Goal: Task Accomplishment & Management: Use online tool/utility

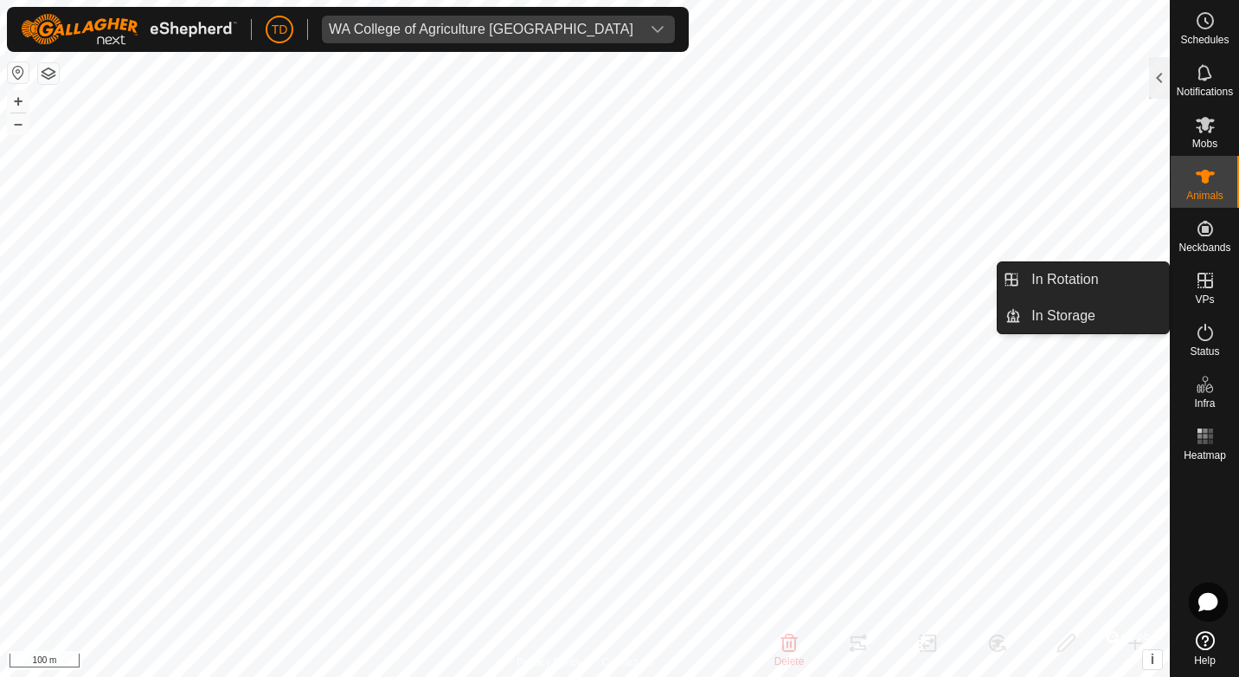
click at [1206, 289] on icon at bounding box center [1205, 280] width 21 height 21
click at [1093, 292] on link "In Rotation" at bounding box center [1095, 279] width 148 height 35
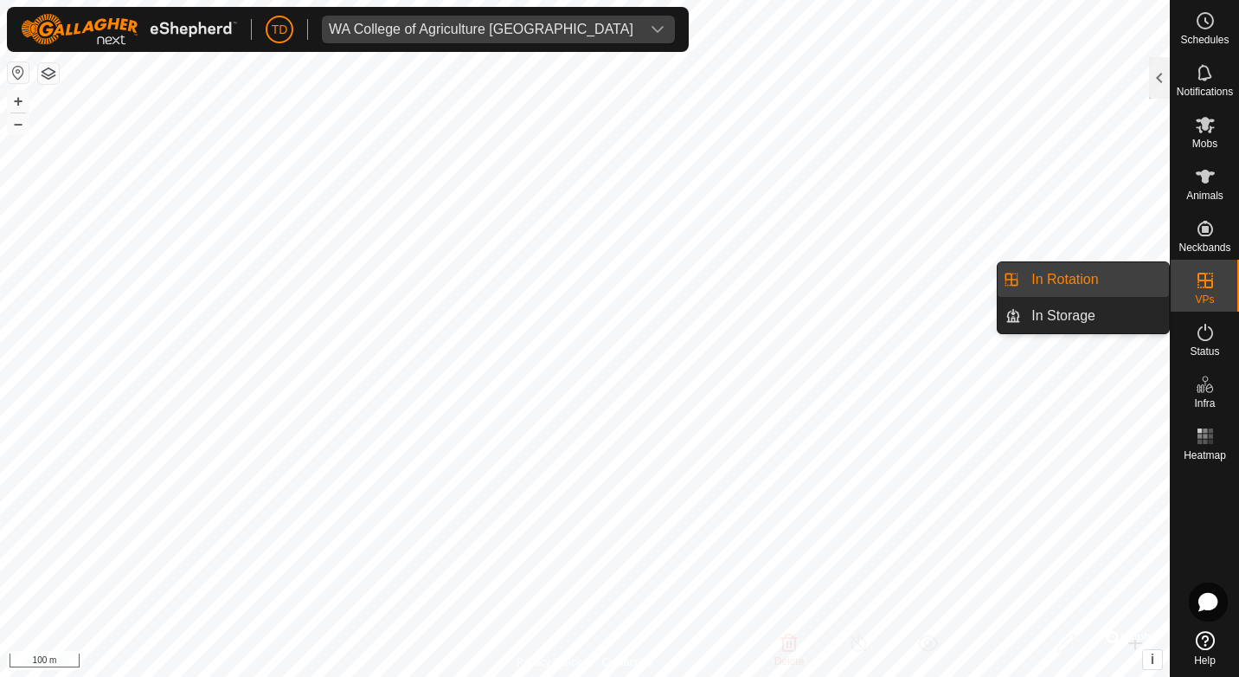
click at [1109, 279] on link "In Rotation" at bounding box center [1095, 279] width 148 height 35
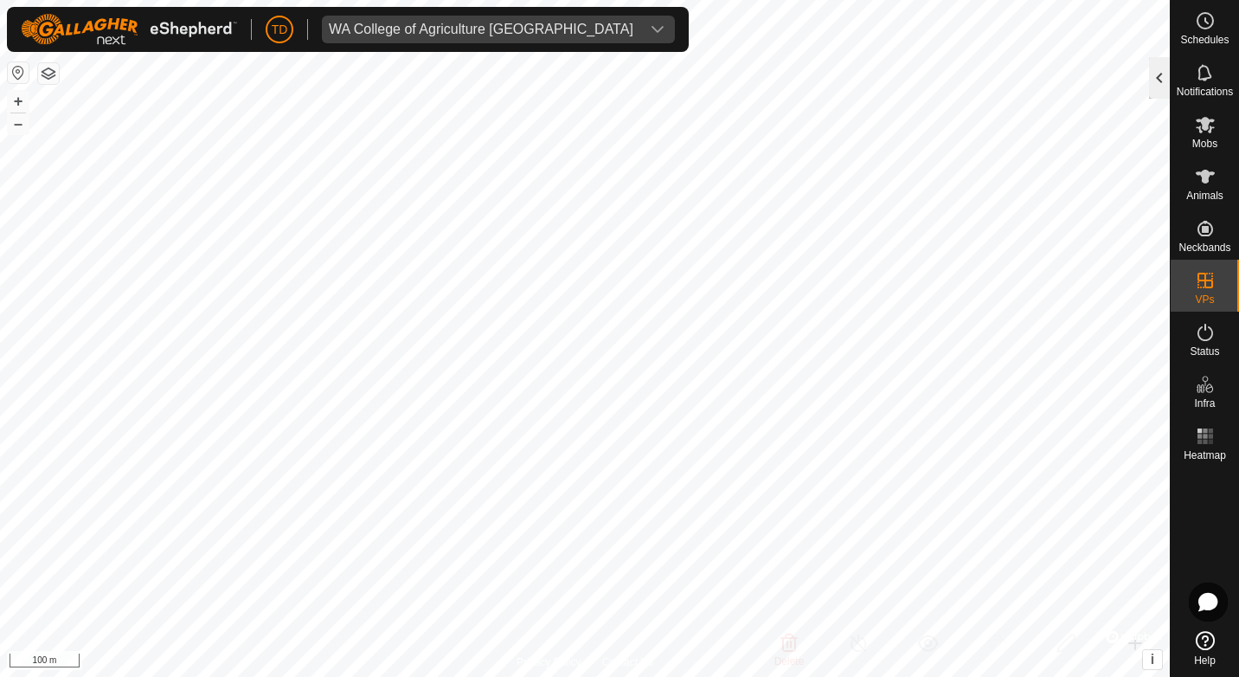
click at [1166, 68] on div at bounding box center [1159, 78] width 21 height 42
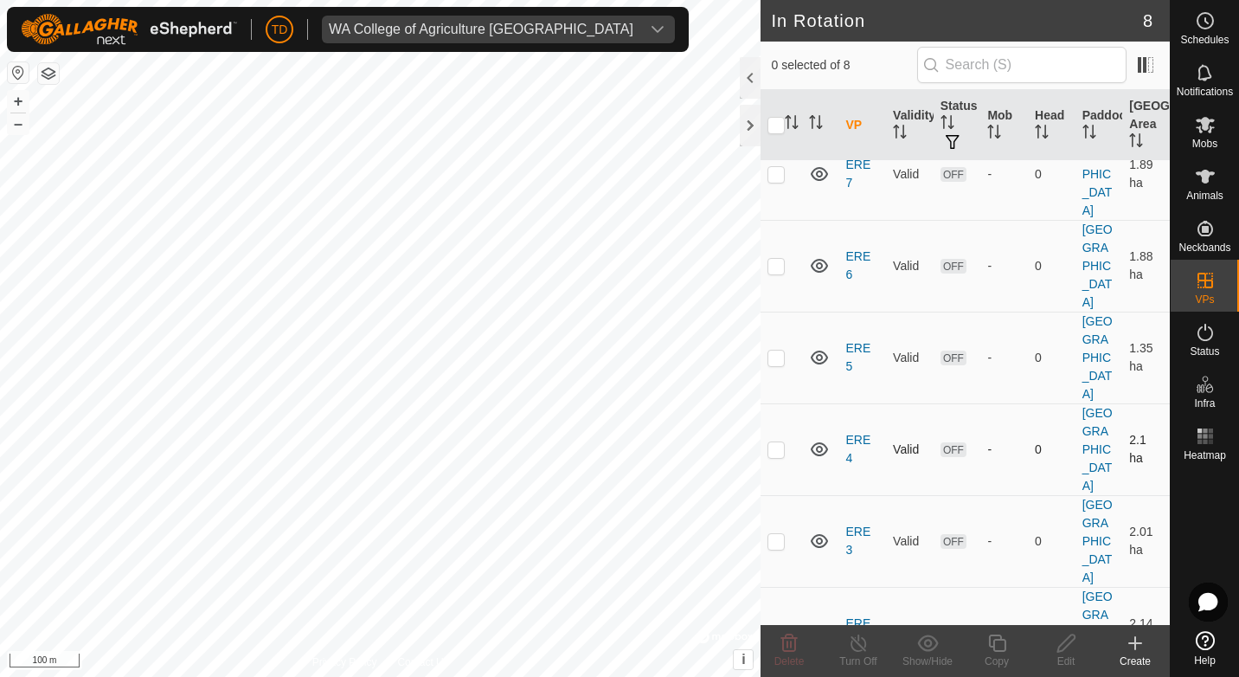
scroll to position [159, 0]
checkbox input "true"
click at [776, 350] on p-checkbox at bounding box center [775, 357] width 17 height 14
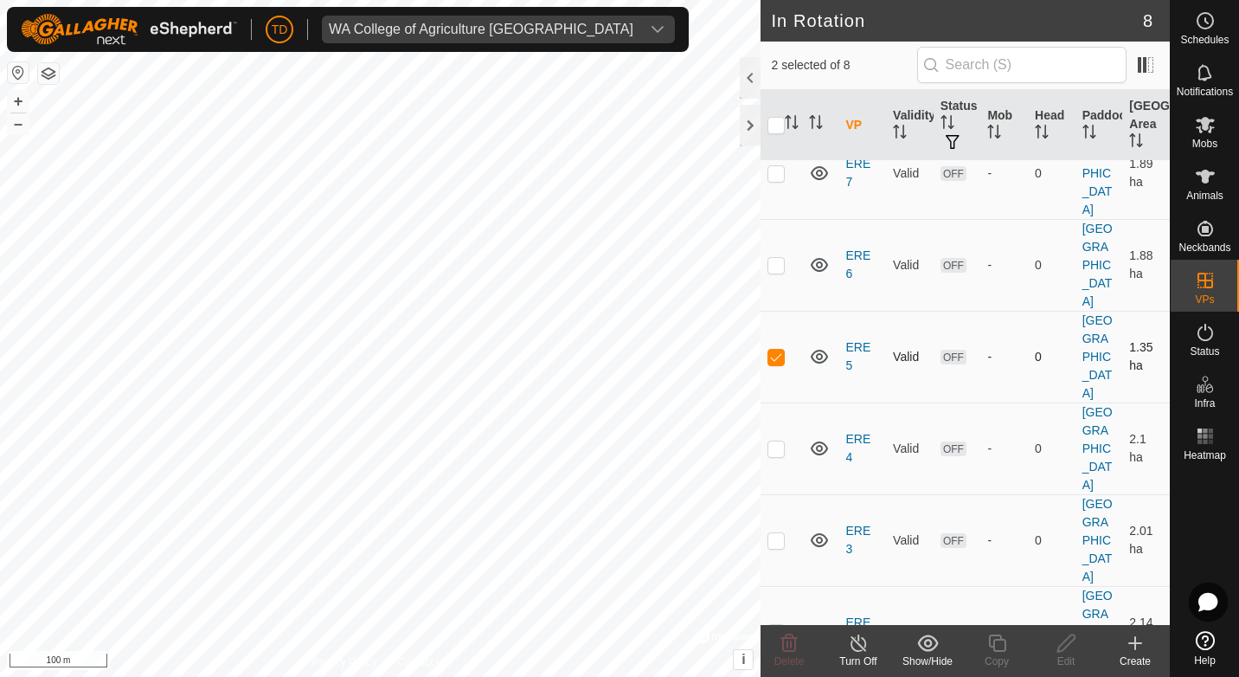
checkbox input "false"
click at [1201, 132] on icon at bounding box center [1205, 125] width 19 height 16
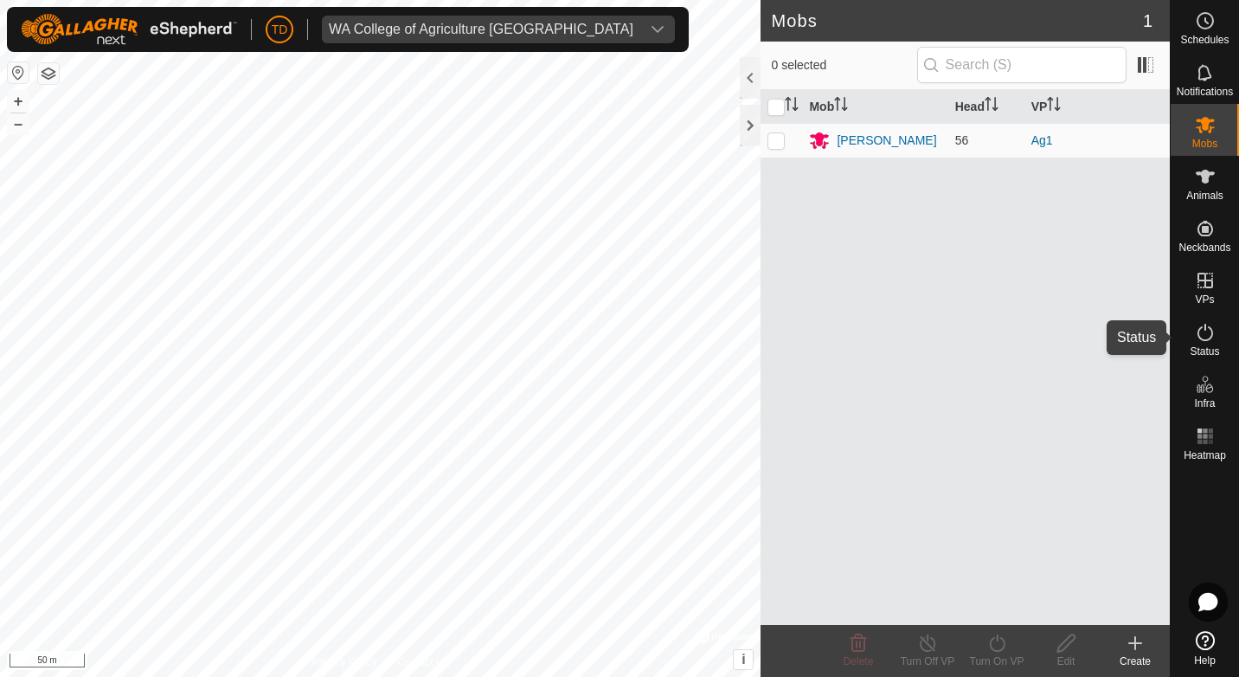
click at [1204, 333] on icon at bounding box center [1205, 332] width 21 height 21
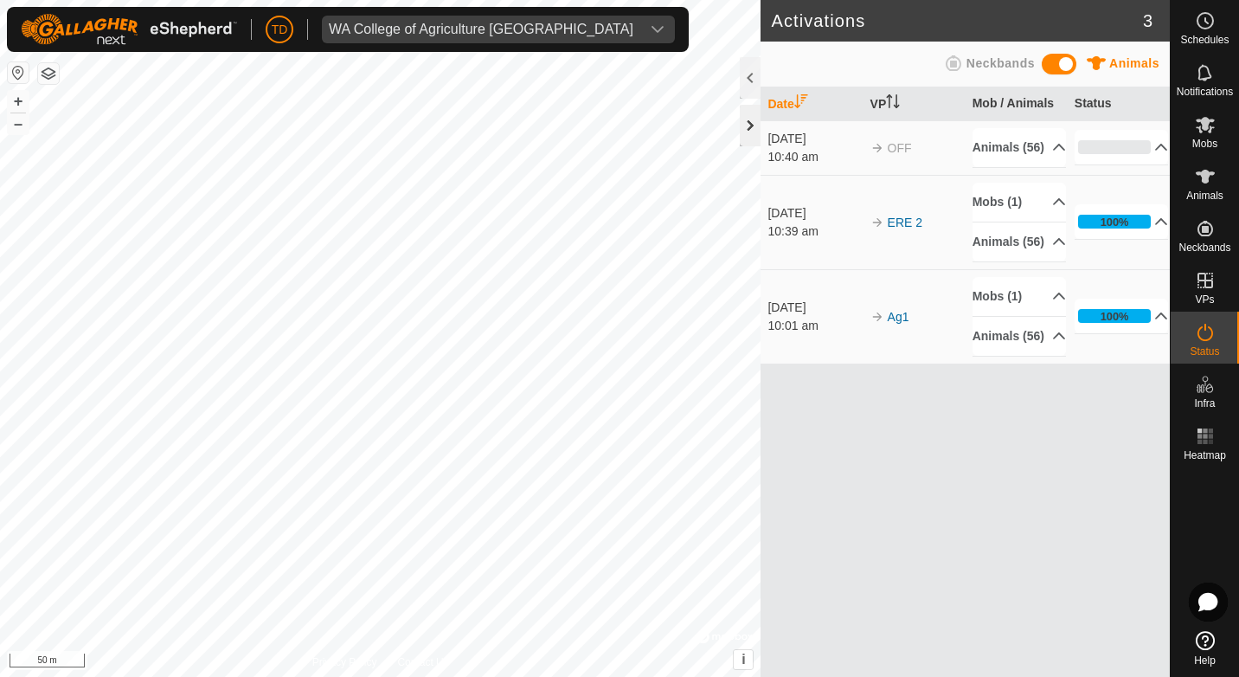
click at [750, 121] on div at bounding box center [750, 126] width 21 height 42
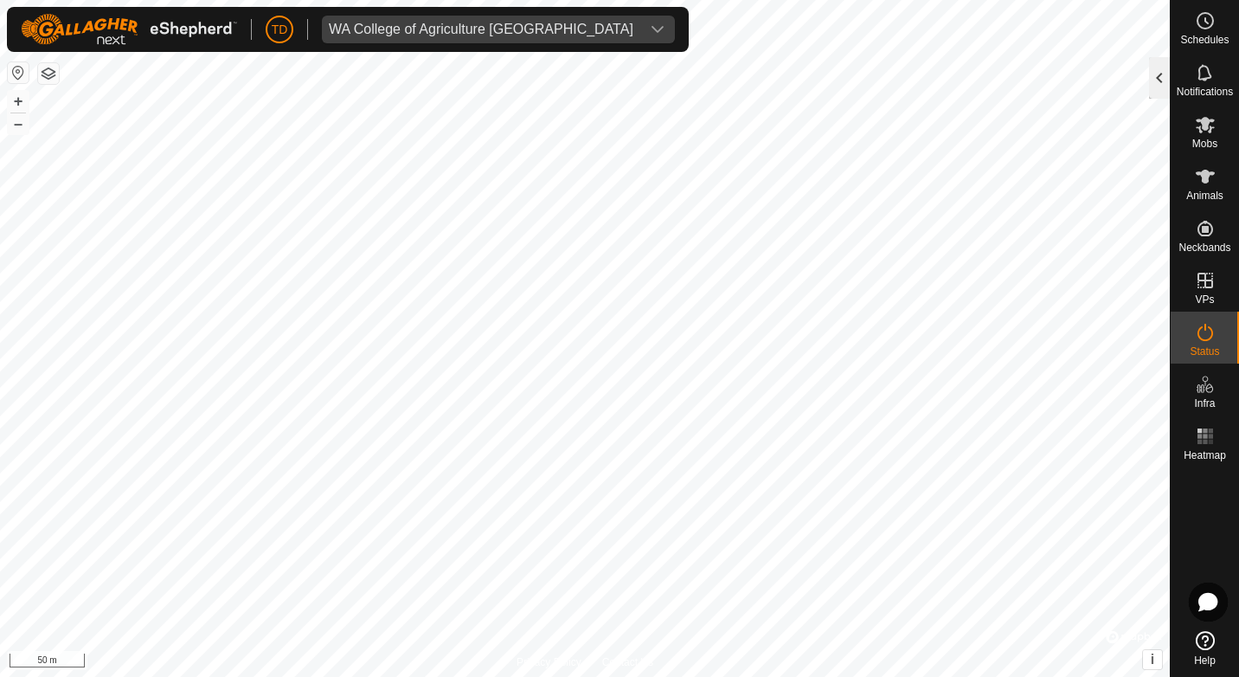
click at [1152, 73] on div at bounding box center [1159, 78] width 21 height 42
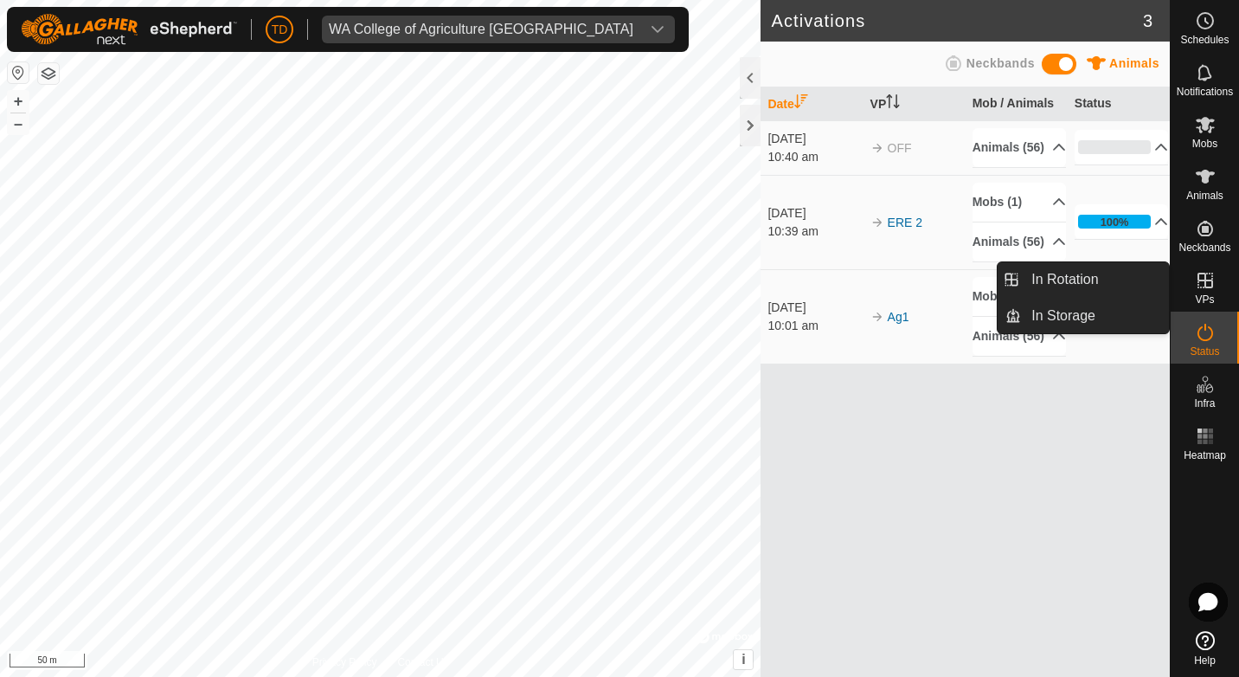
click at [1214, 290] on icon at bounding box center [1205, 280] width 21 height 21
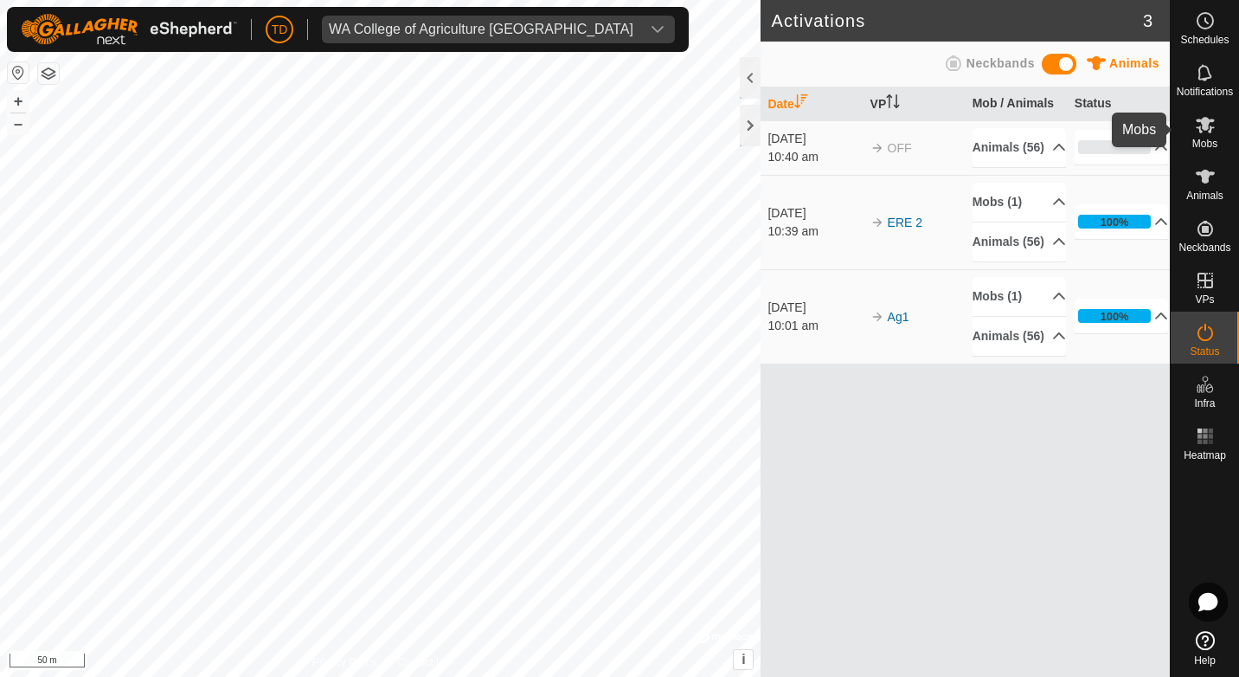
click at [1197, 130] on icon at bounding box center [1205, 124] width 21 height 21
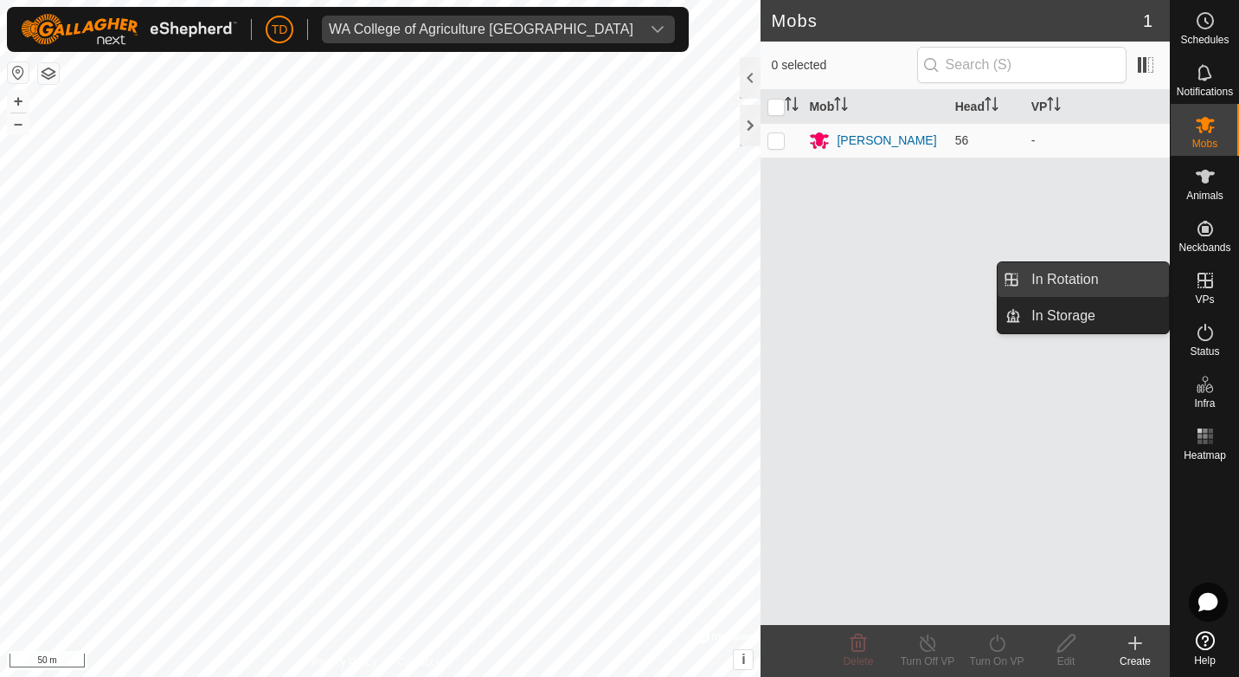
click at [1101, 276] on link "In Rotation" at bounding box center [1095, 279] width 148 height 35
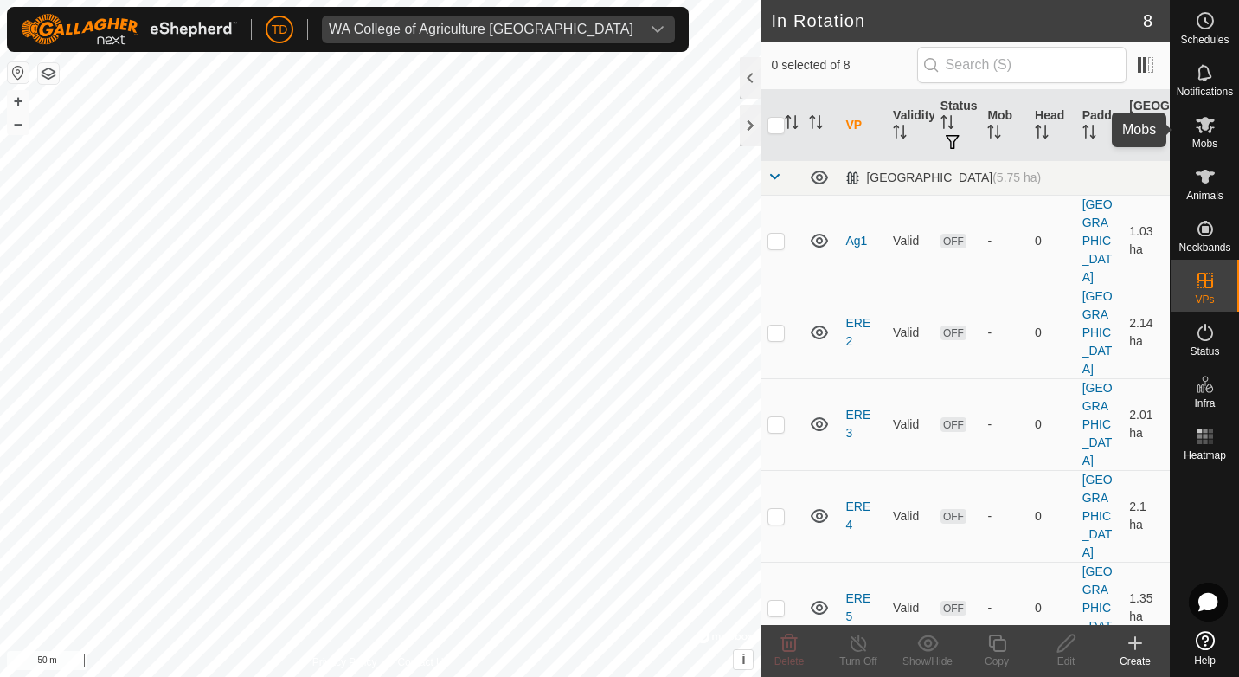
click at [1210, 130] on icon at bounding box center [1205, 125] width 19 height 16
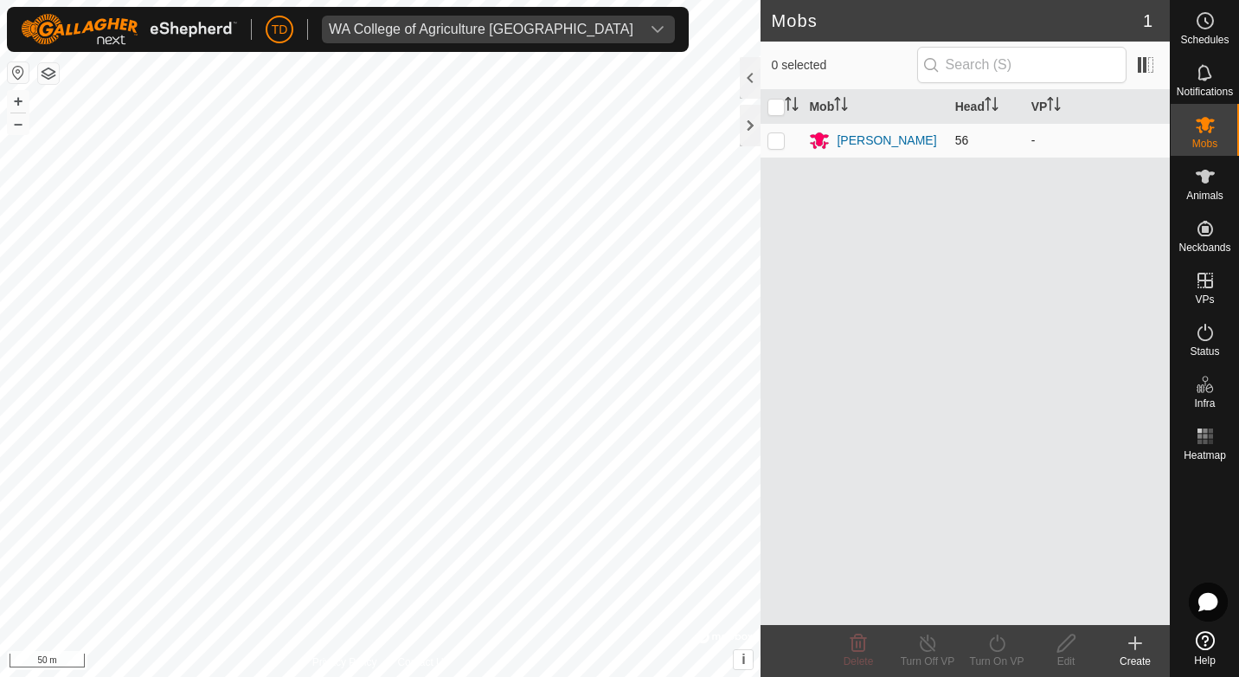
click at [775, 139] on p-checkbox at bounding box center [775, 140] width 17 height 14
checkbox input "true"
click at [999, 641] on icon at bounding box center [997, 643] width 22 height 21
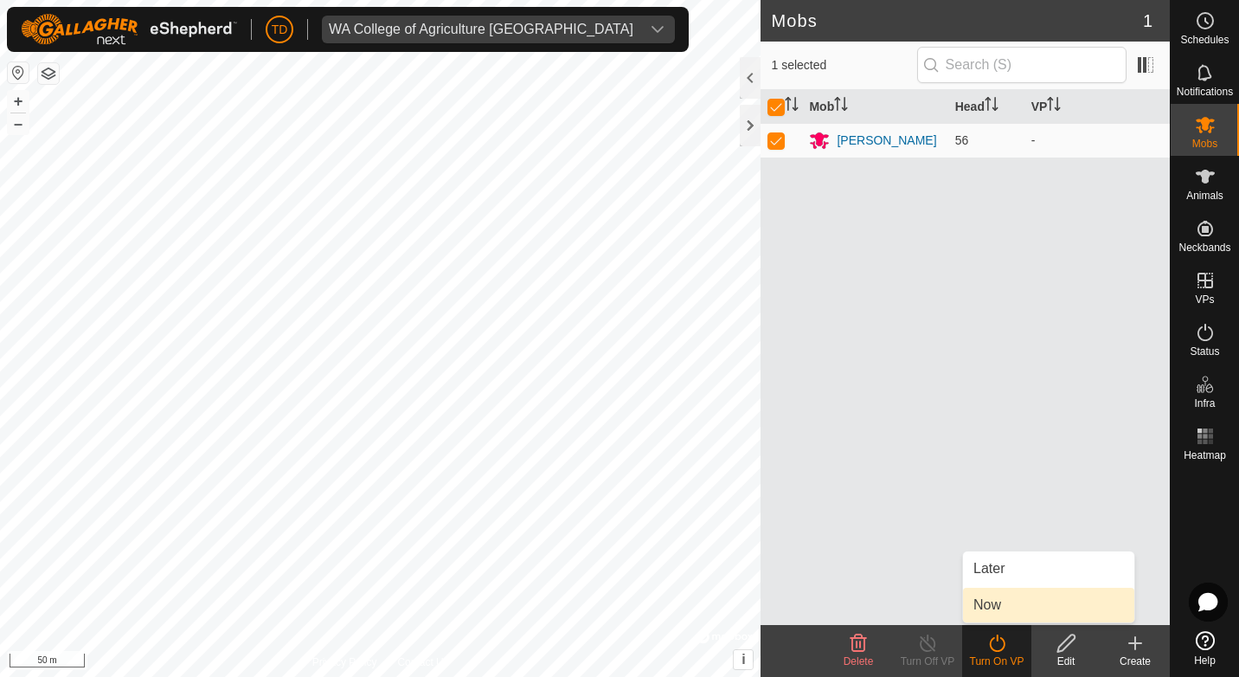
click at [983, 604] on link "Now" at bounding box center [1048, 605] width 171 height 35
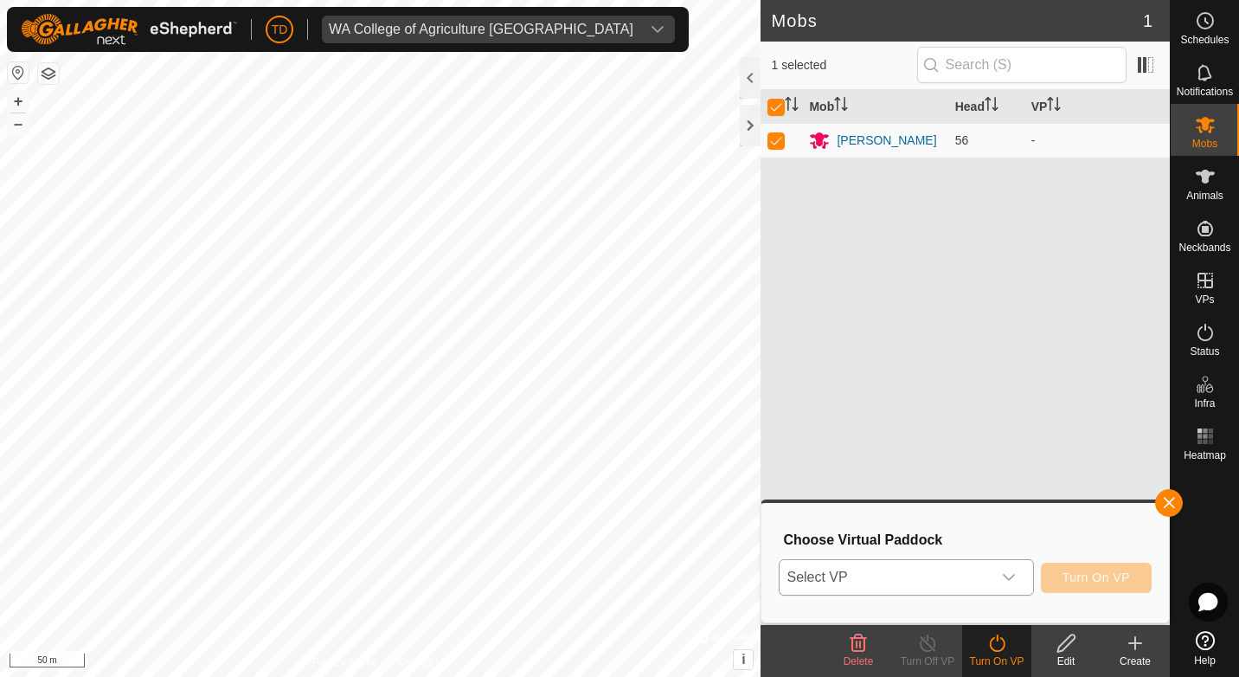
click at [1005, 575] on icon "dropdown trigger" at bounding box center [1009, 577] width 14 height 14
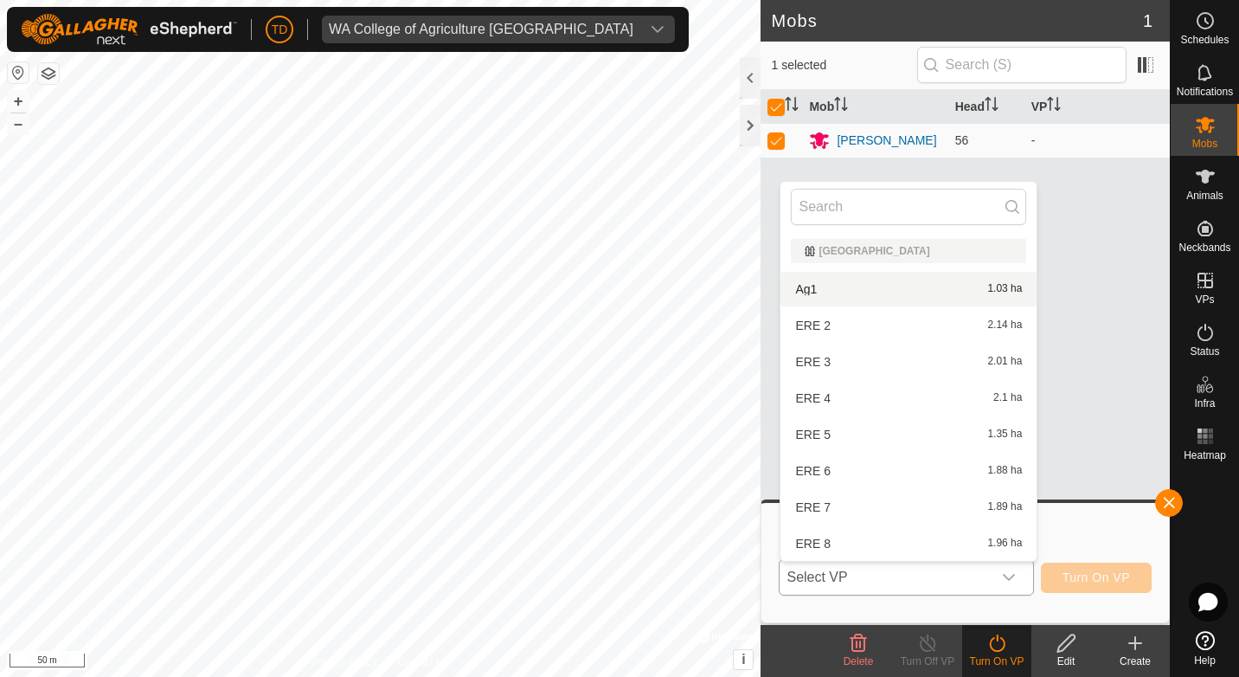
click at [864, 292] on li "Ag1 1.03 ha" at bounding box center [908, 289] width 256 height 35
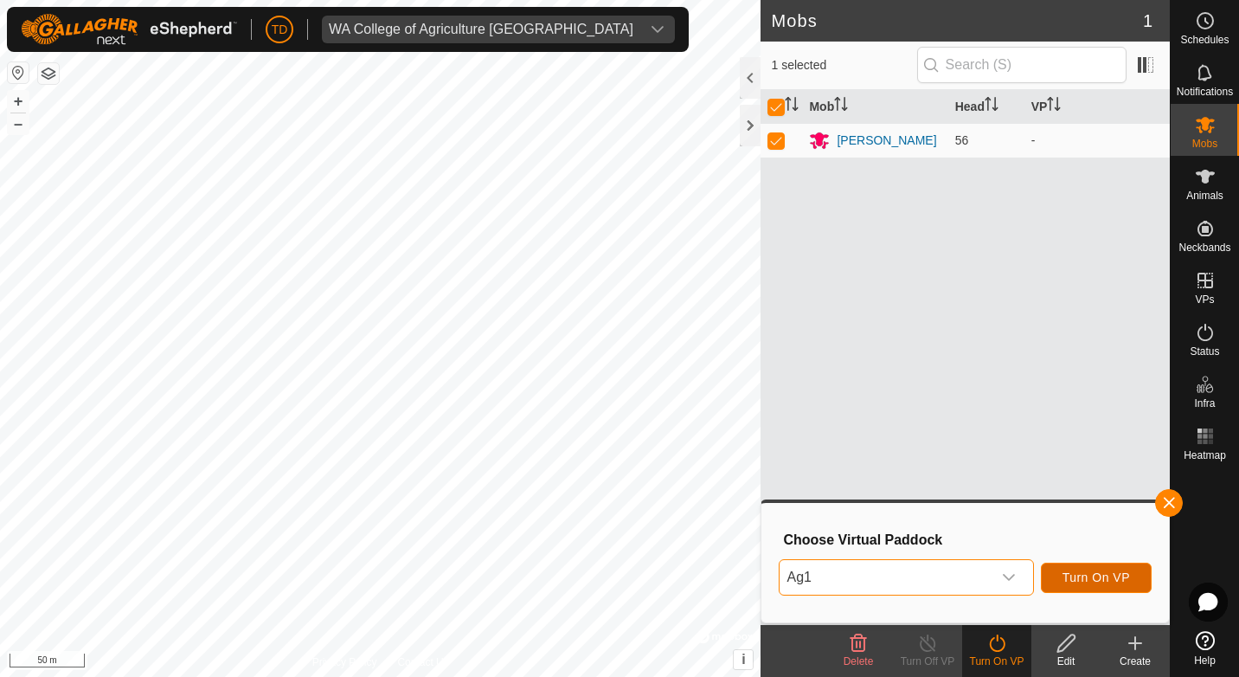
click at [1087, 572] on span "Turn On VP" at bounding box center [1096, 577] width 67 height 14
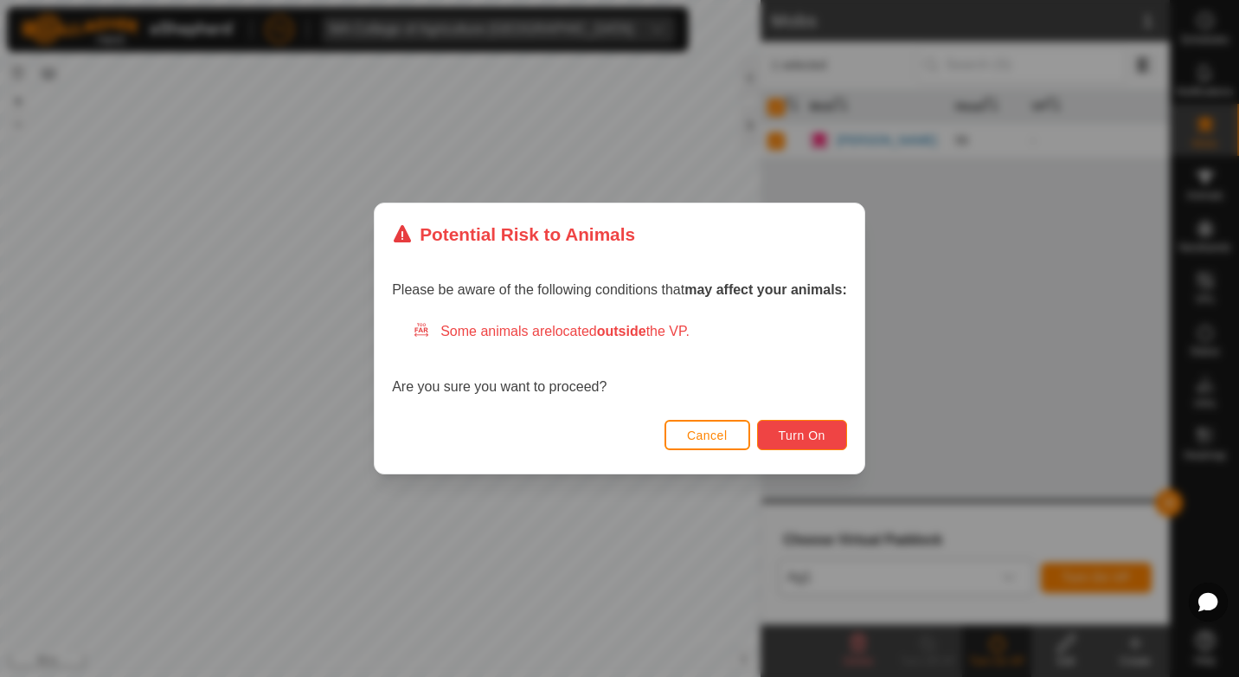
click at [808, 425] on button "Turn On" at bounding box center [802, 435] width 90 height 30
